Goal: Find specific page/section: Find specific page/section

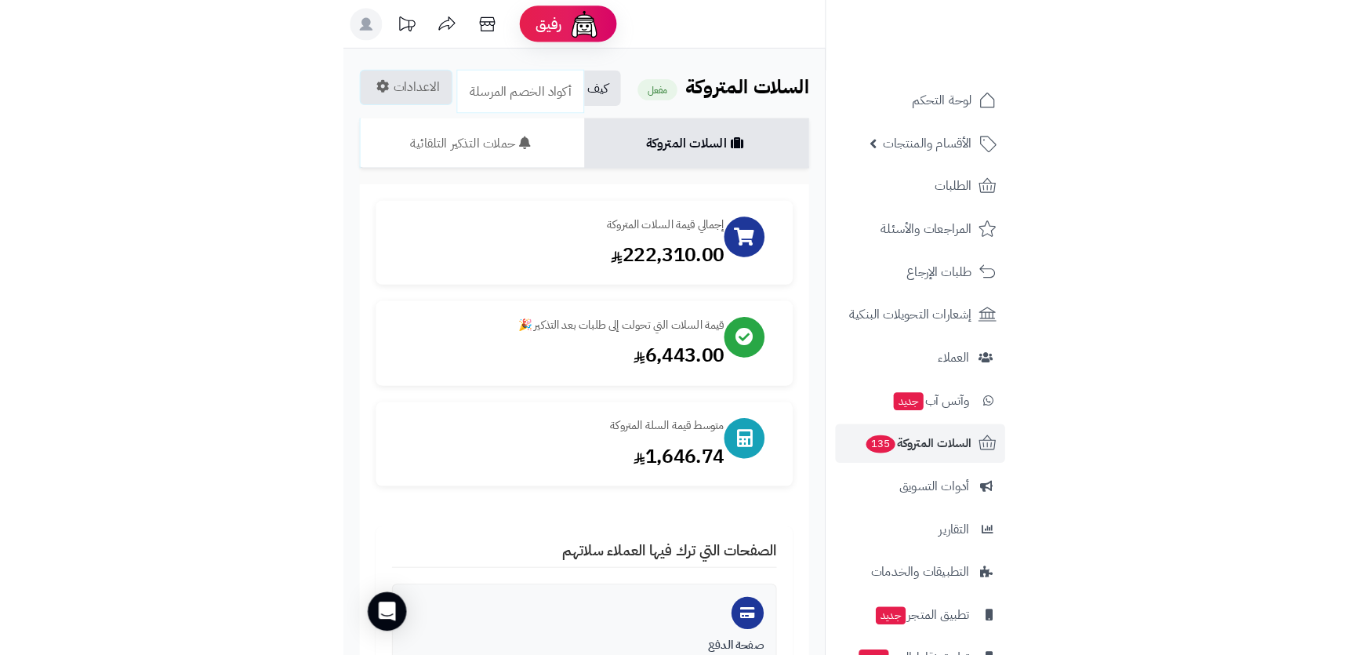
scroll to position [285, 0]
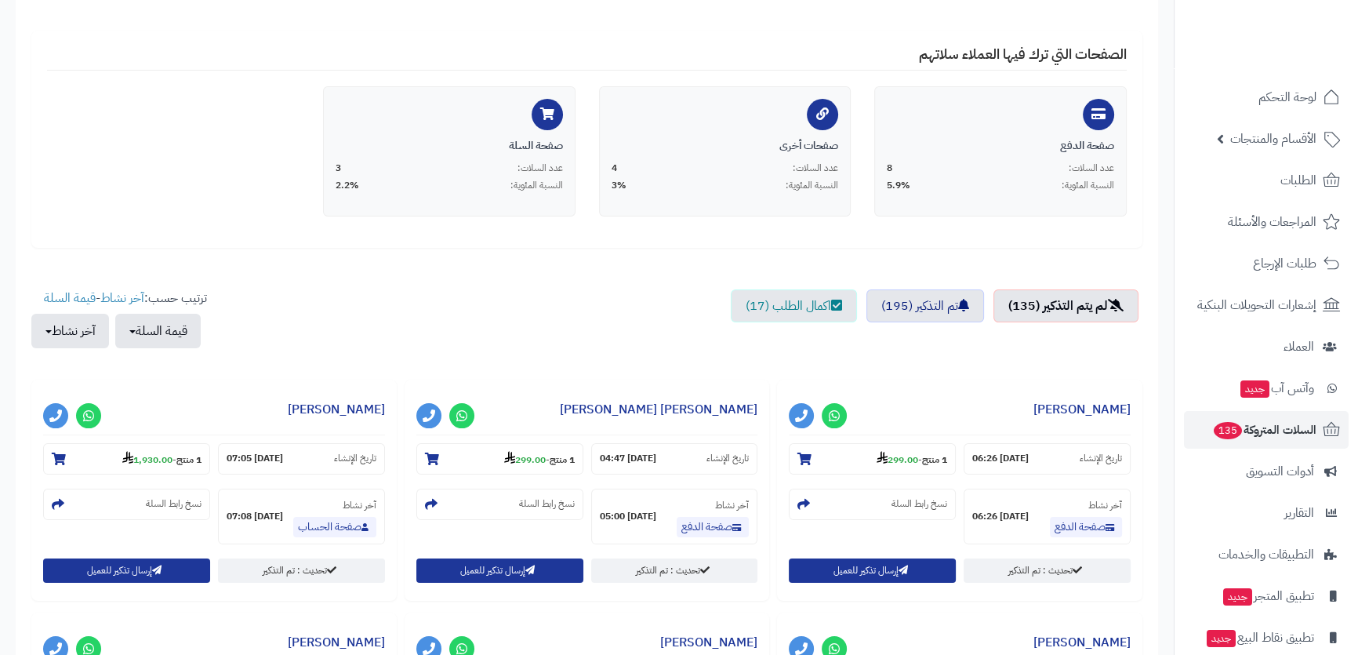
scroll to position [285, 0]
click at [1235, 178] on link "الطلبات" at bounding box center [1266, 181] width 165 height 38
